Goal: Transaction & Acquisition: Purchase product/service

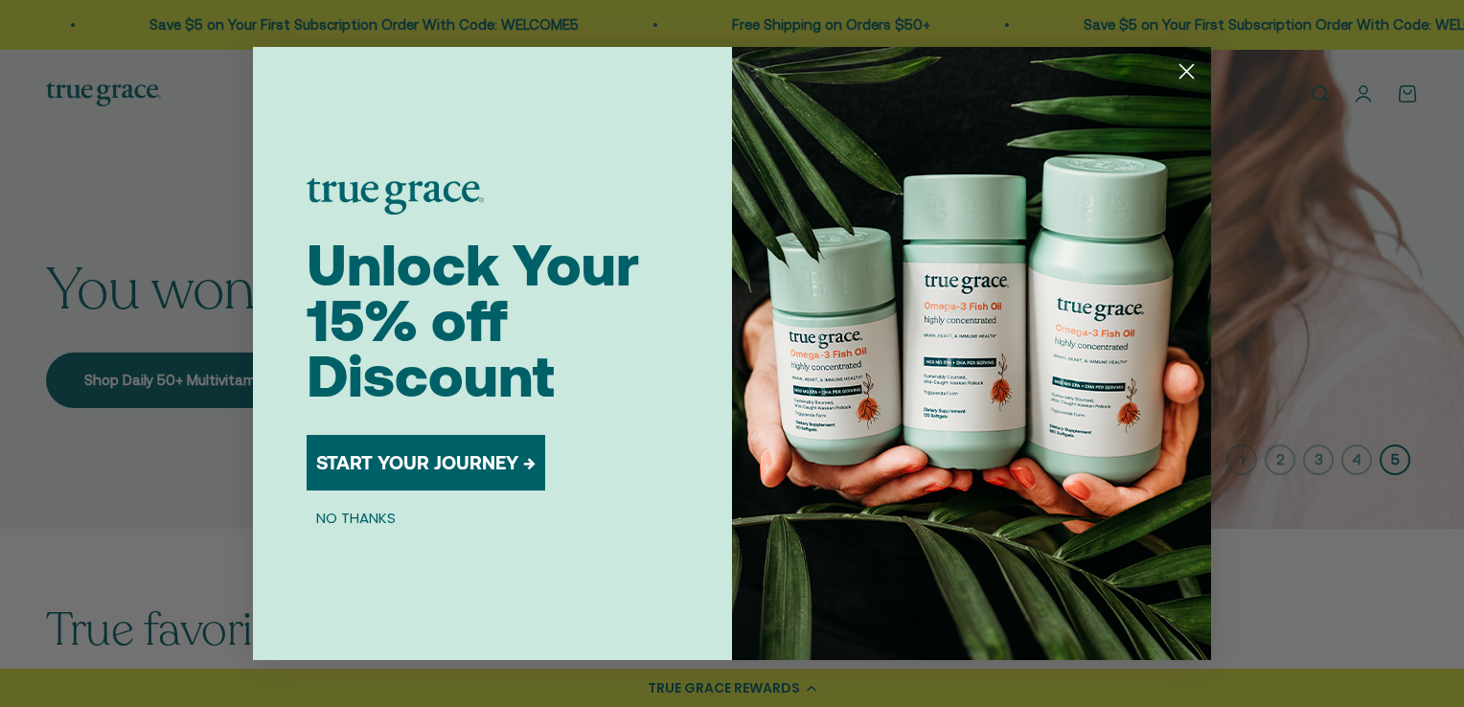
click at [1183, 71] on circle "Close dialog" at bounding box center [1187, 72] width 32 height 32
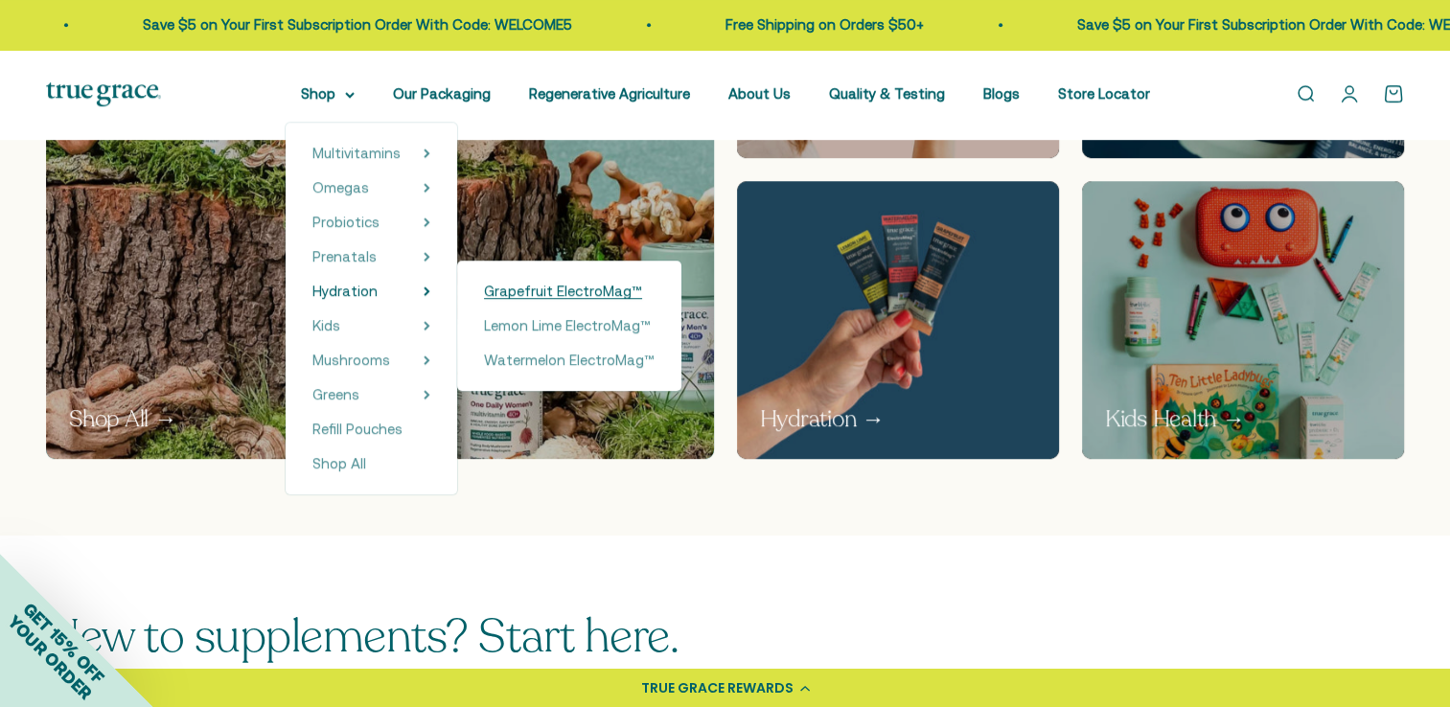
scroll to position [1342, 0]
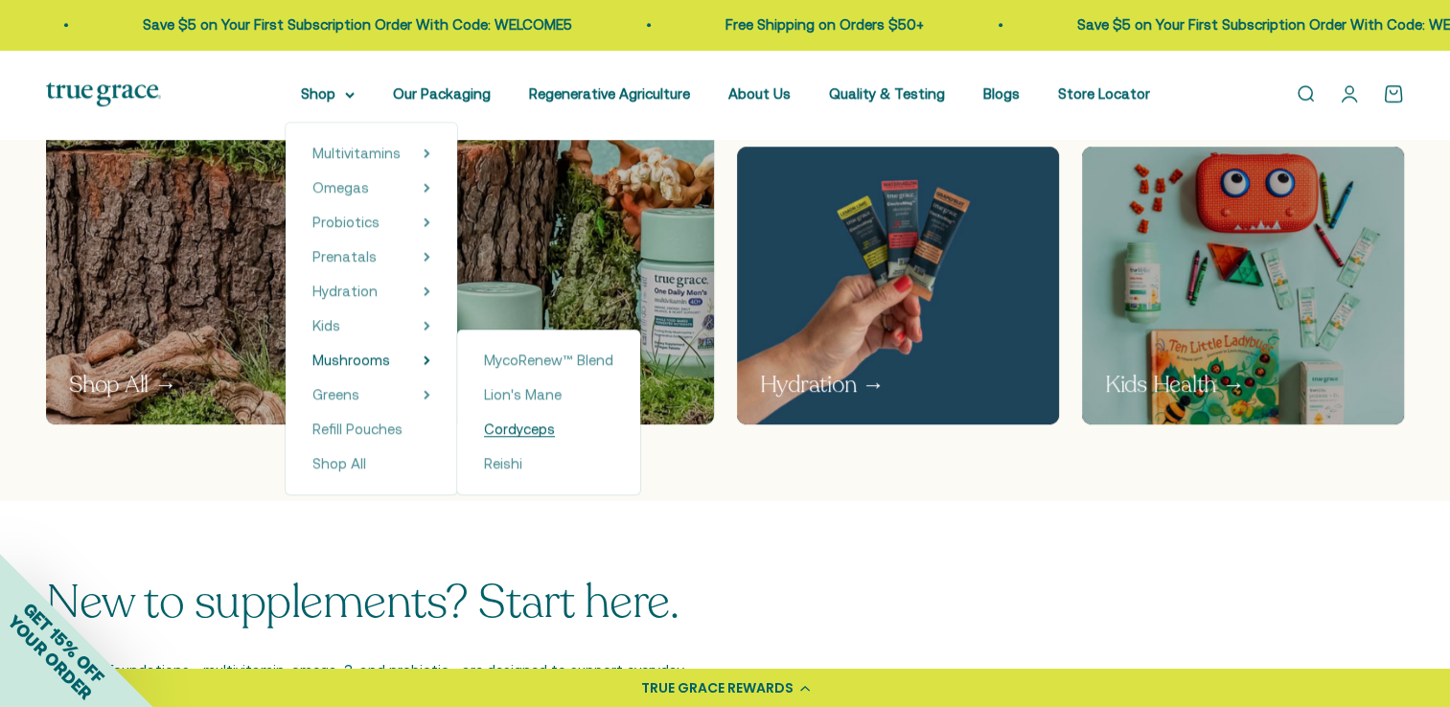
click at [517, 426] on span "Cordyceps" at bounding box center [519, 429] width 71 height 16
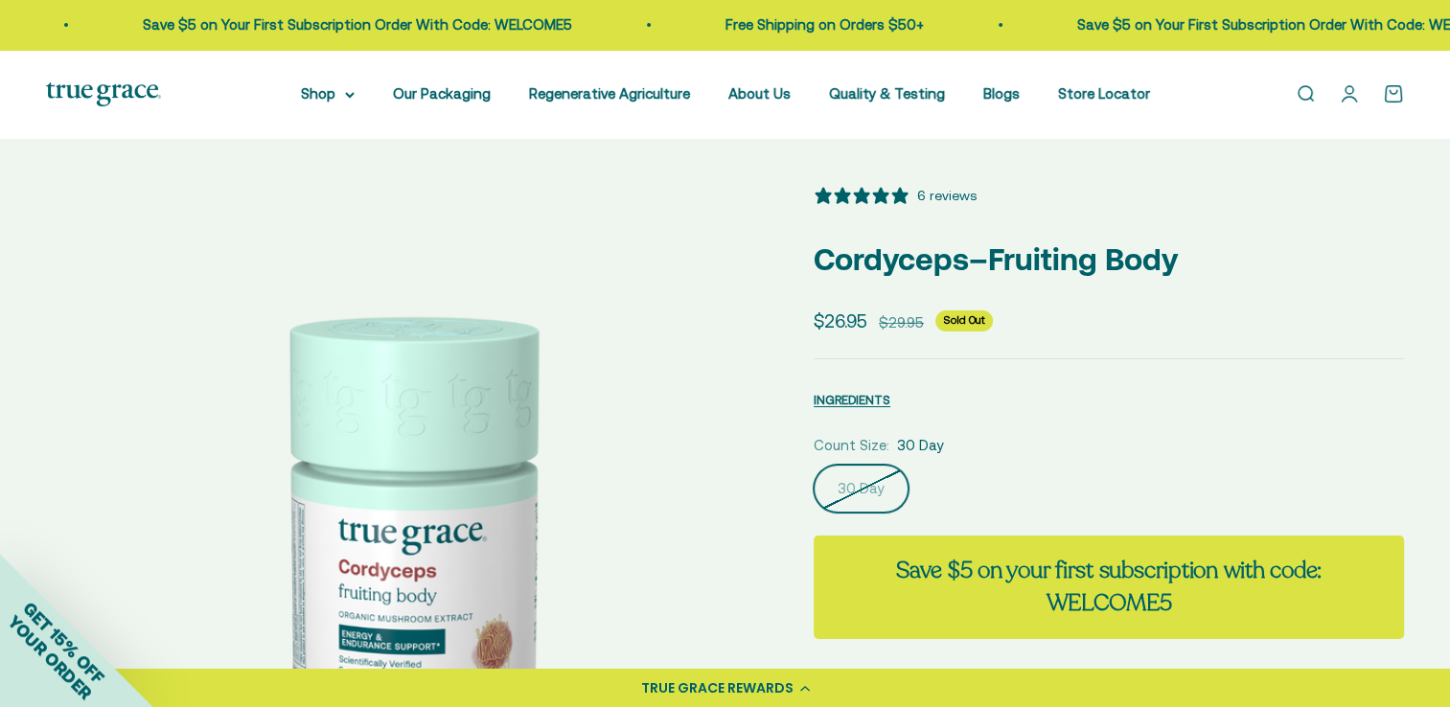
select select "3"
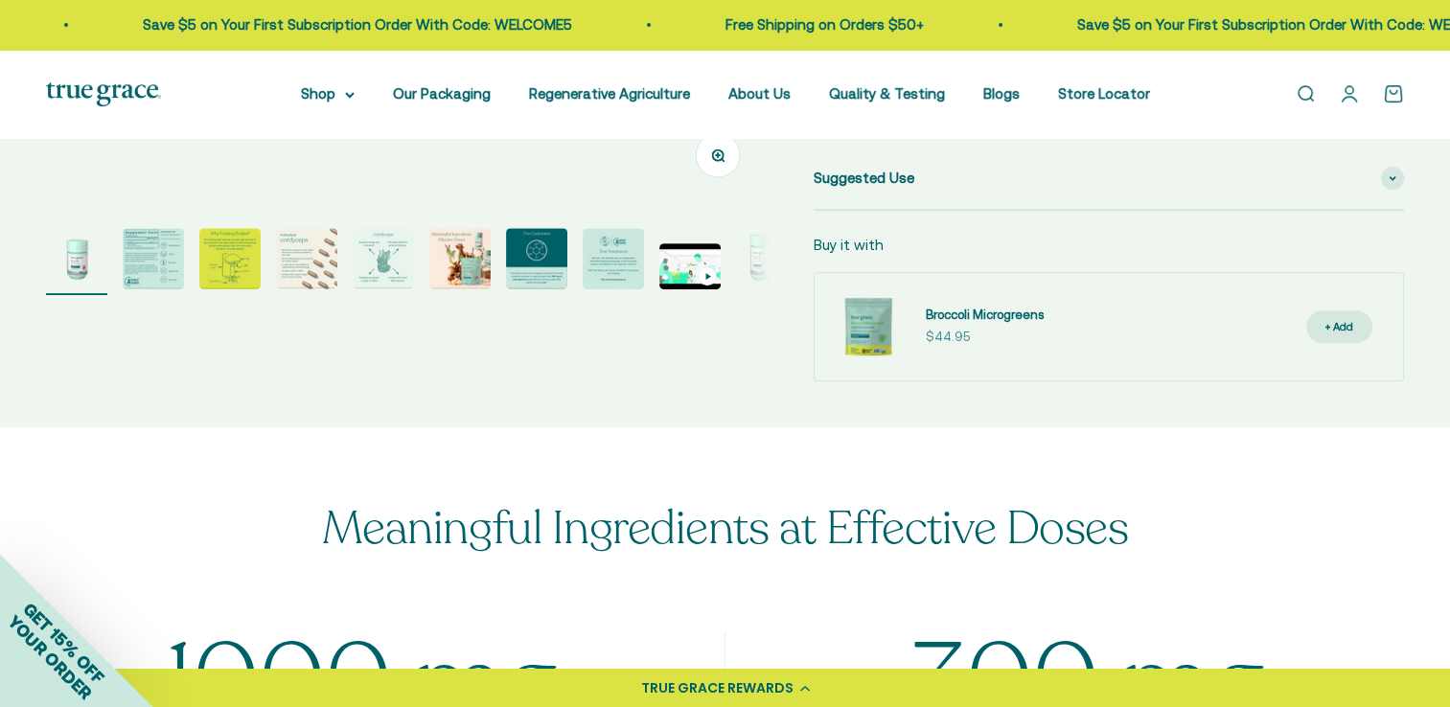
scroll to position [767, 0]
